Goal: Browse casually

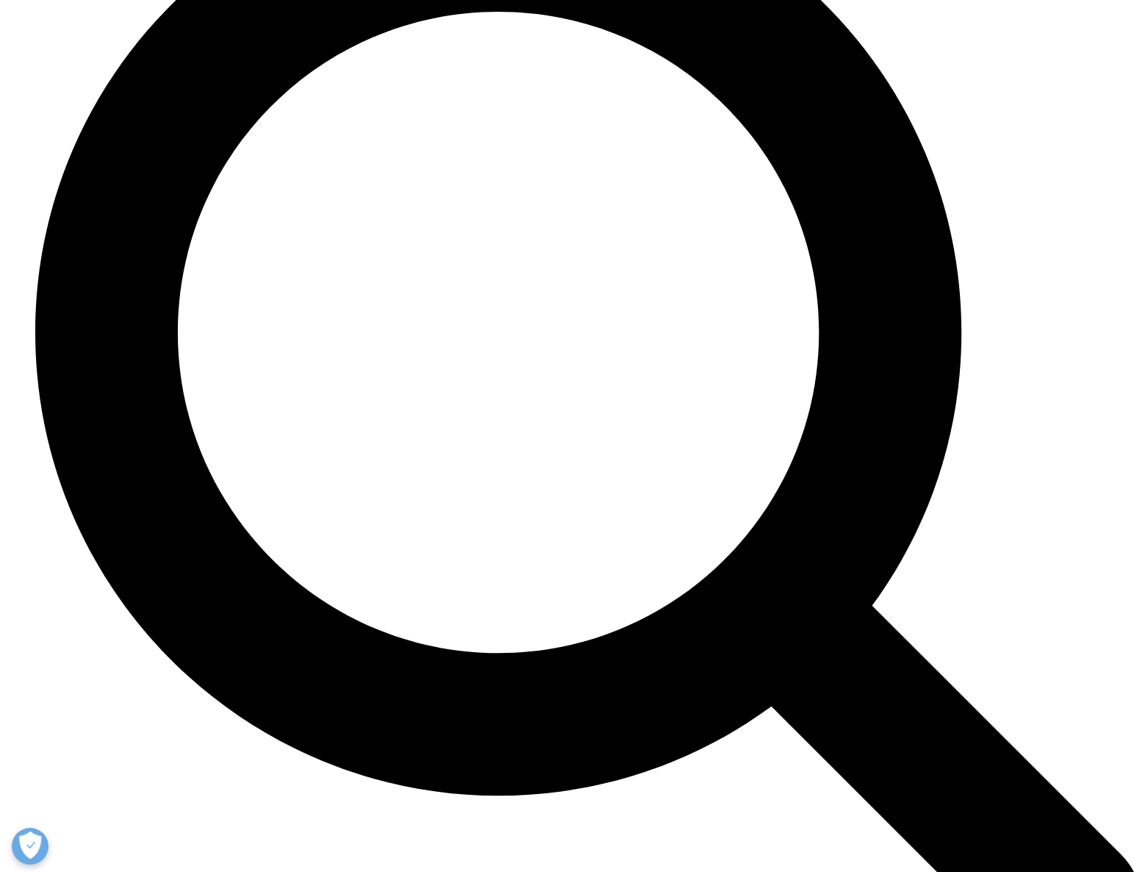
scroll to position [2835, 0]
